Goal: Find specific page/section: Find specific page/section

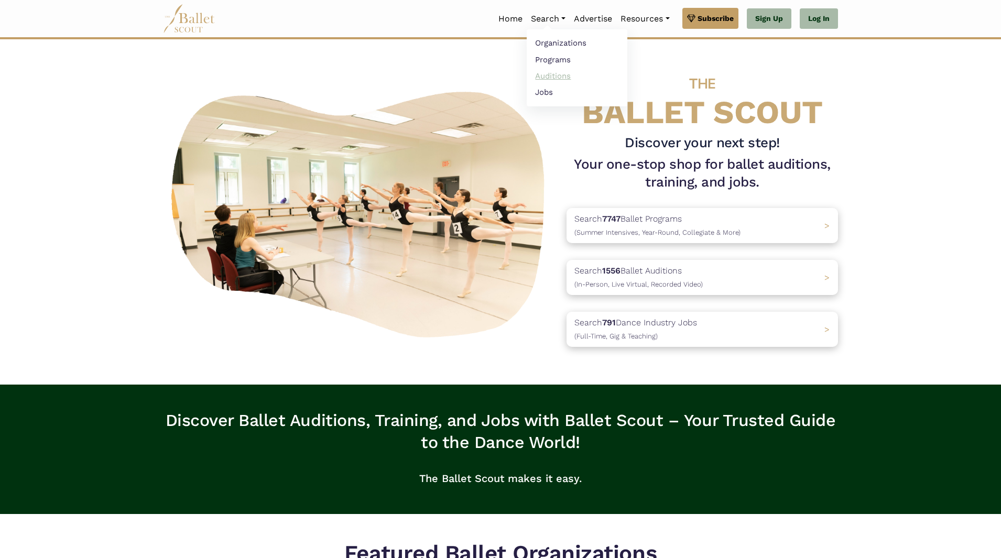
click at [555, 77] on link "Auditions" at bounding box center [577, 76] width 101 height 16
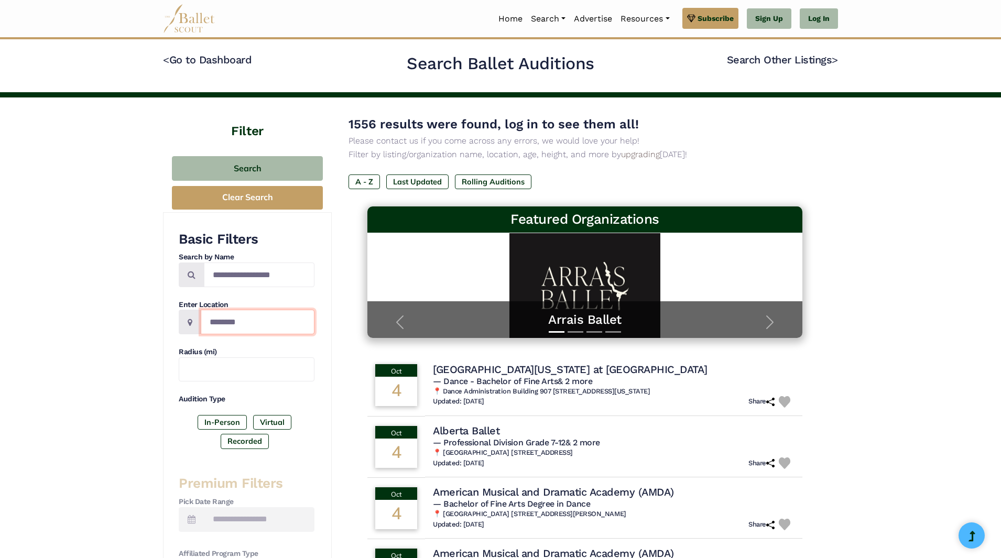
click at [249, 319] on input "Location" at bounding box center [258, 322] width 114 height 25
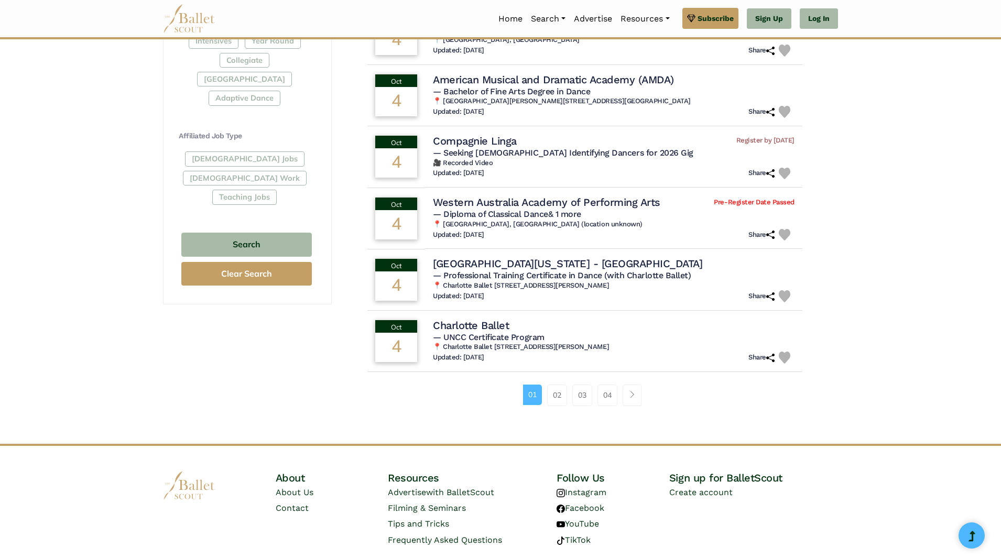
scroll to position [568, 0]
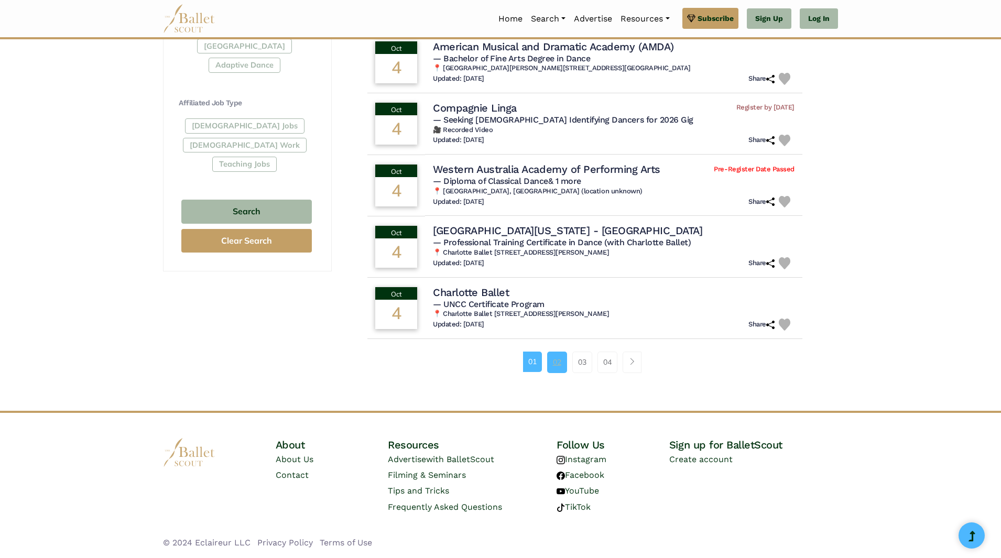
click at [551, 359] on link "02" at bounding box center [557, 362] width 20 height 21
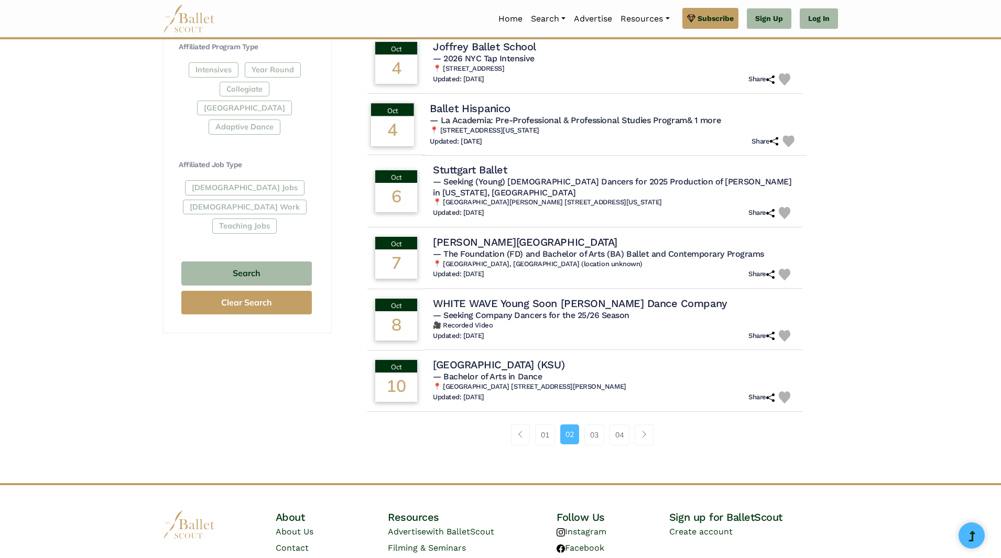
scroll to position [568, 0]
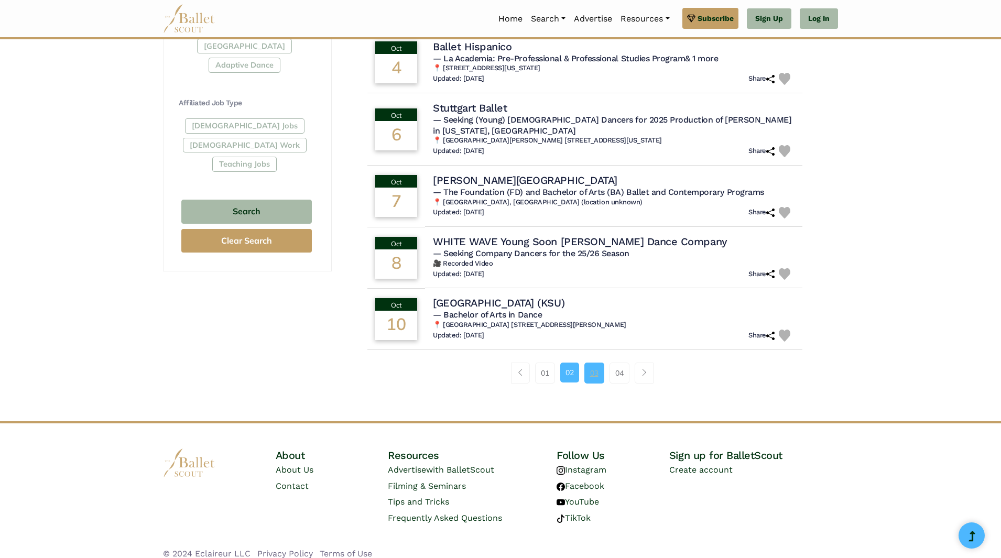
click at [591, 363] on link "03" at bounding box center [594, 373] width 20 height 21
